Goal: Task Accomplishment & Management: Use online tool/utility

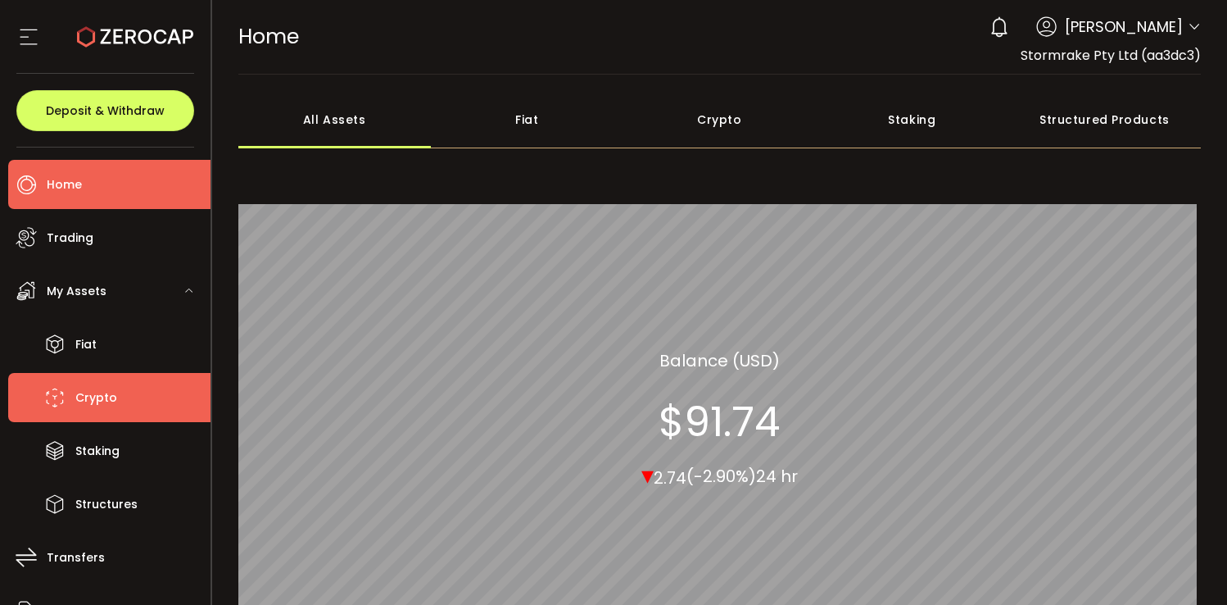
click at [121, 387] on li "Crypto" at bounding box center [109, 397] width 202 height 49
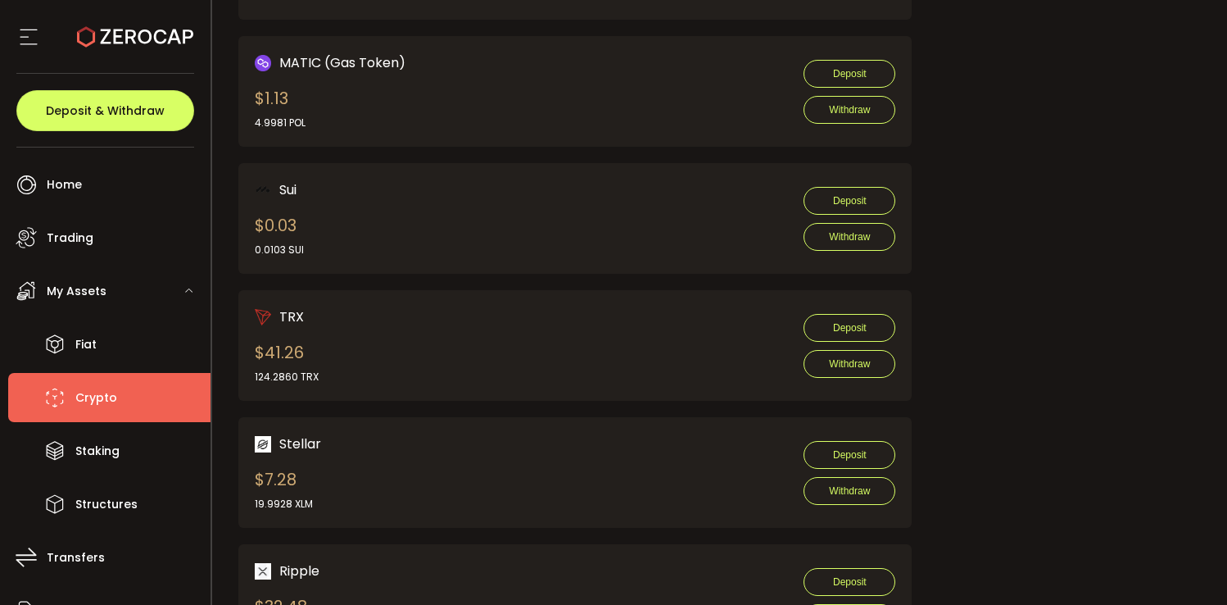
scroll to position [1494, 0]
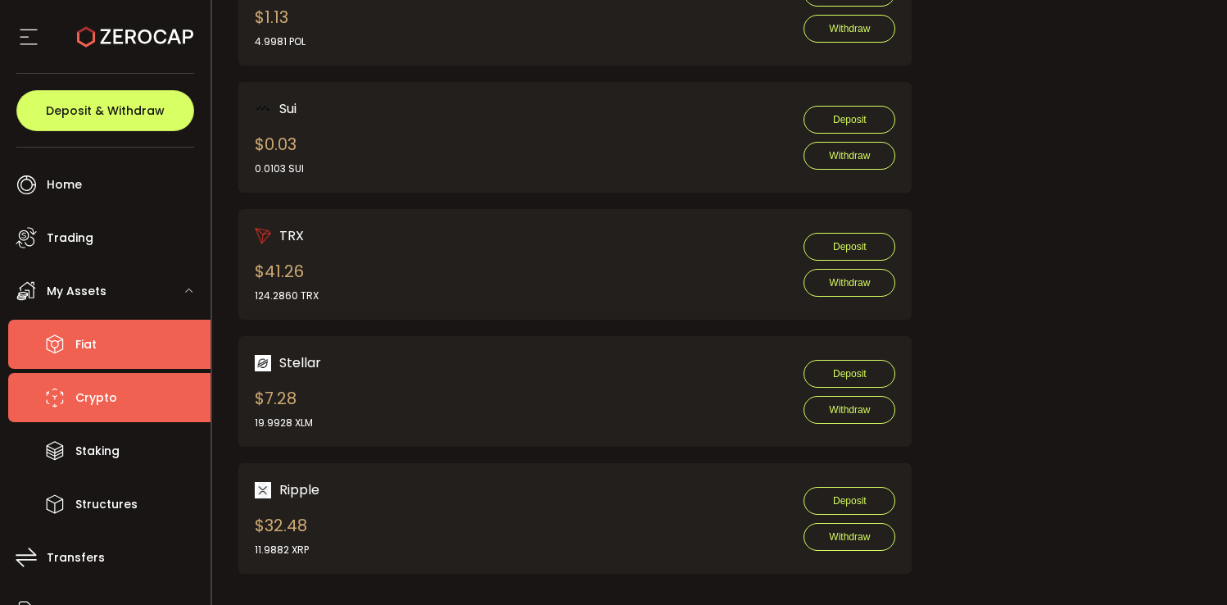
click at [105, 342] on li "Fiat" at bounding box center [109, 343] width 202 height 49
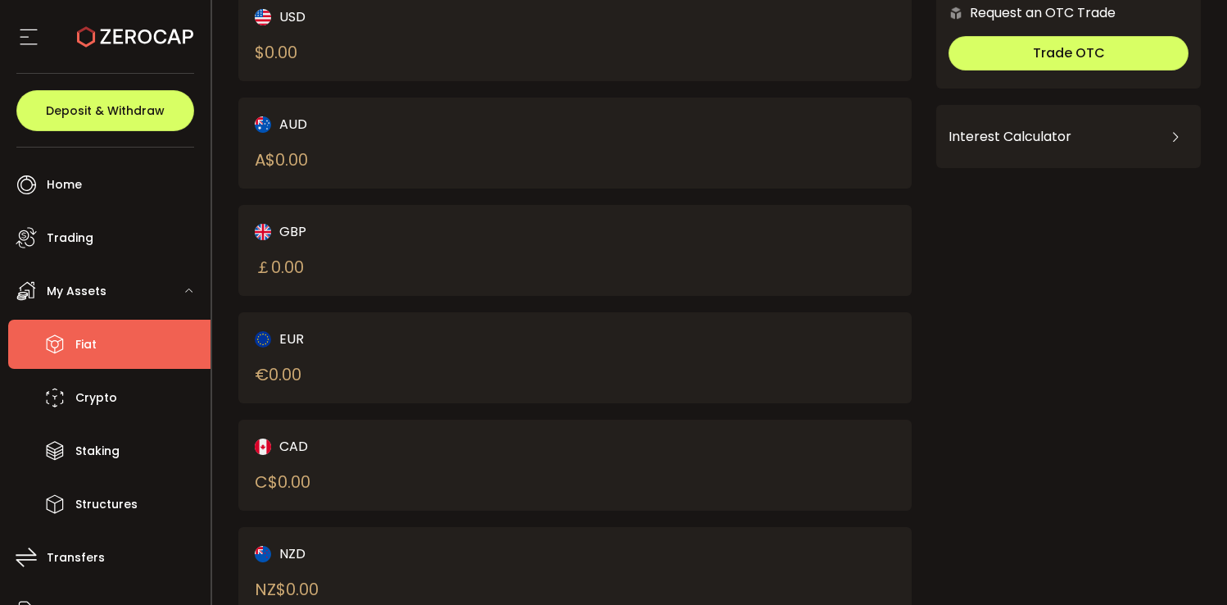
scroll to position [199, 0]
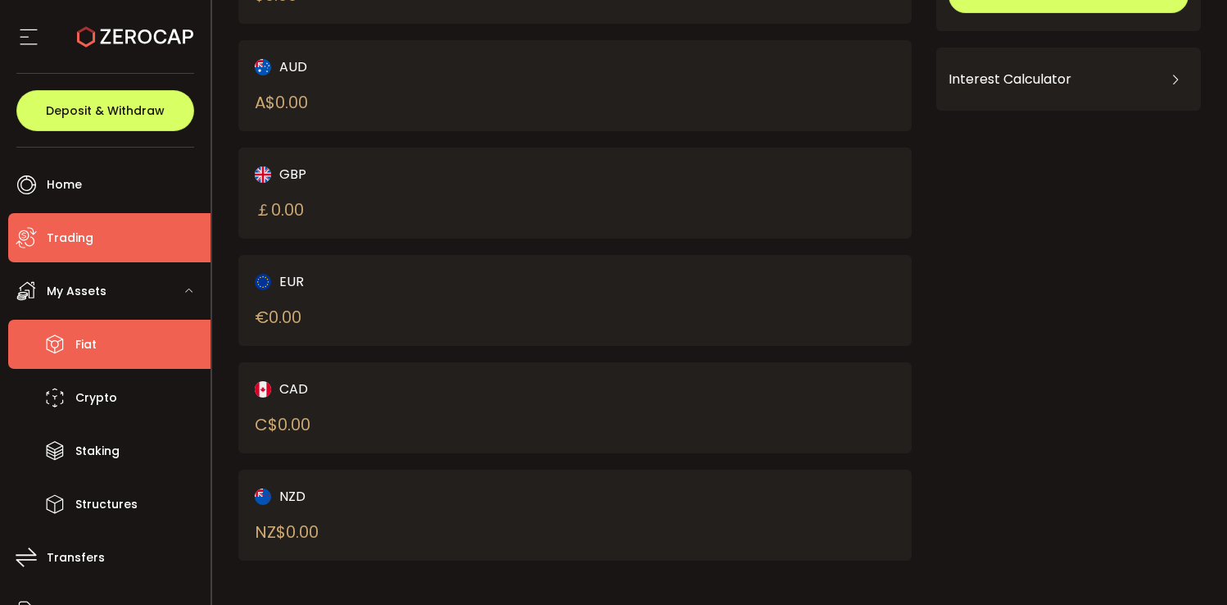
click at [115, 229] on li "Trading" at bounding box center [109, 237] width 202 height 49
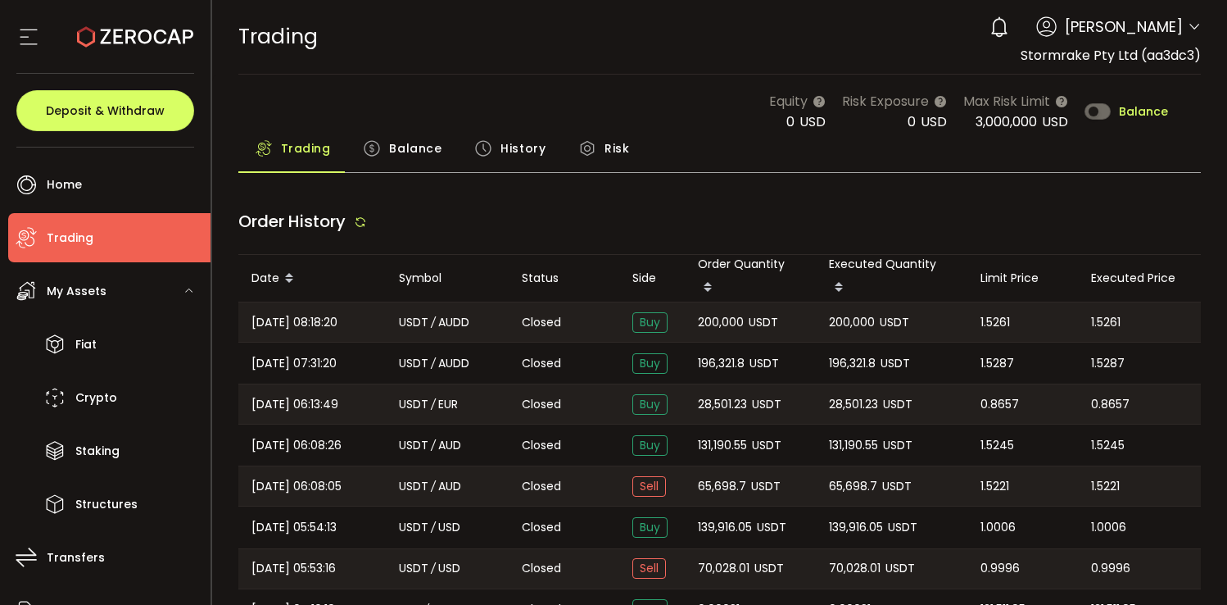
click at [418, 156] on span "Balance" at bounding box center [415, 148] width 52 height 33
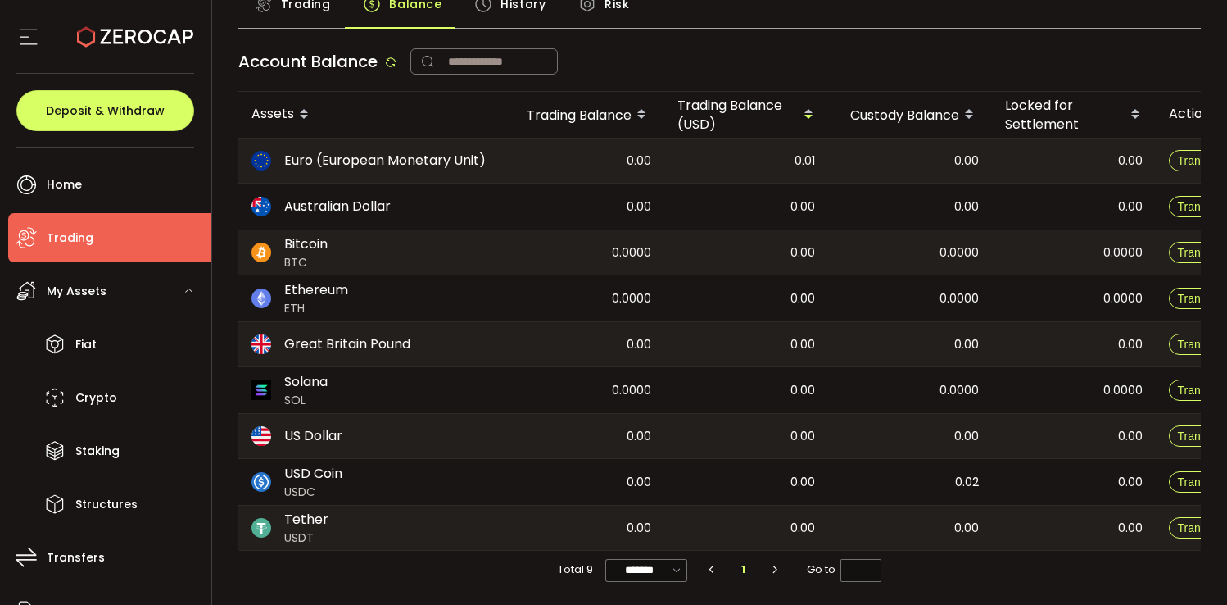
scroll to position [147, 0]
